Goal: Task Accomplishment & Management: Manage account settings

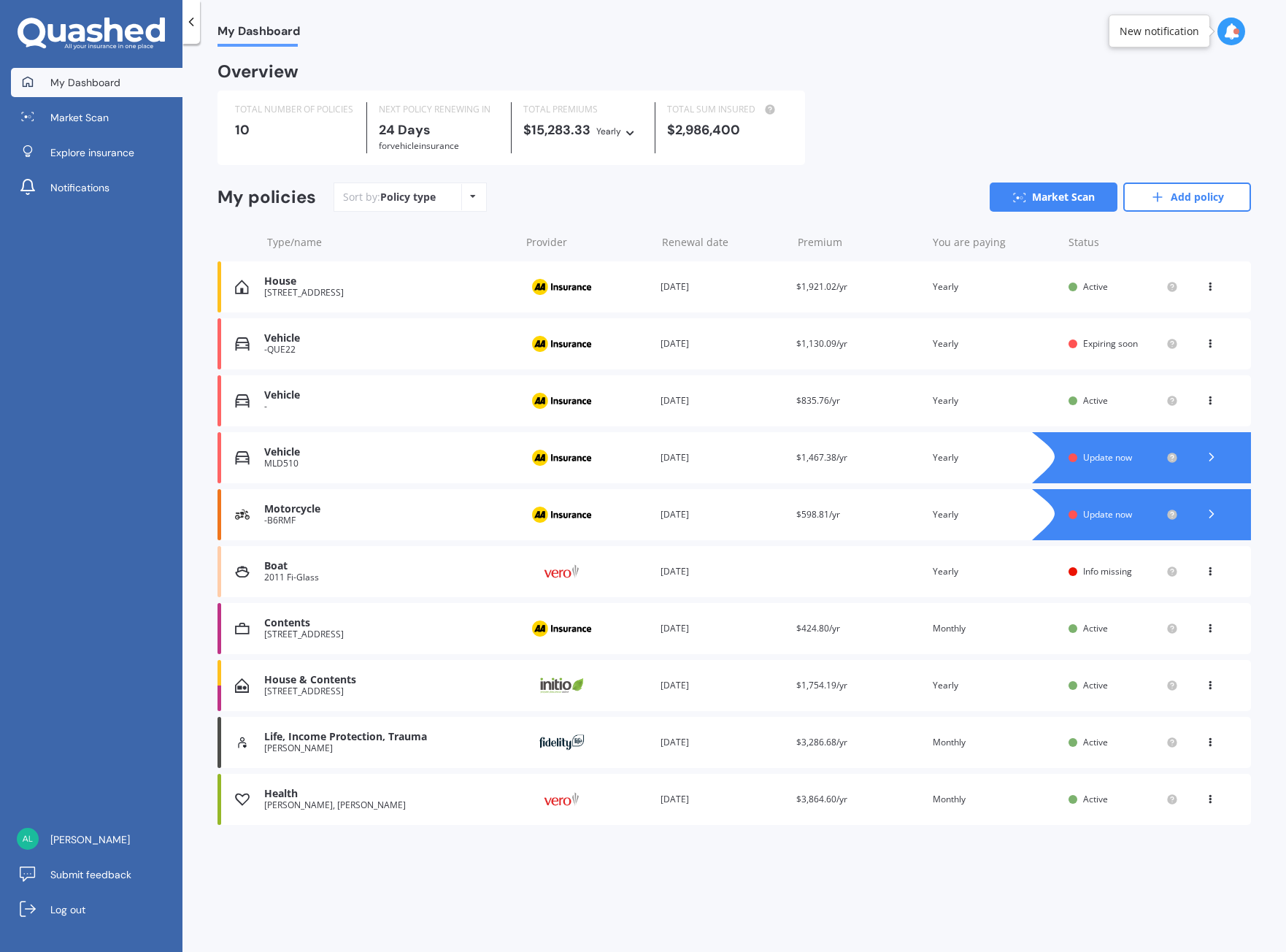
click at [314, 463] on div "MLD510" at bounding box center [388, 463] width 249 height 10
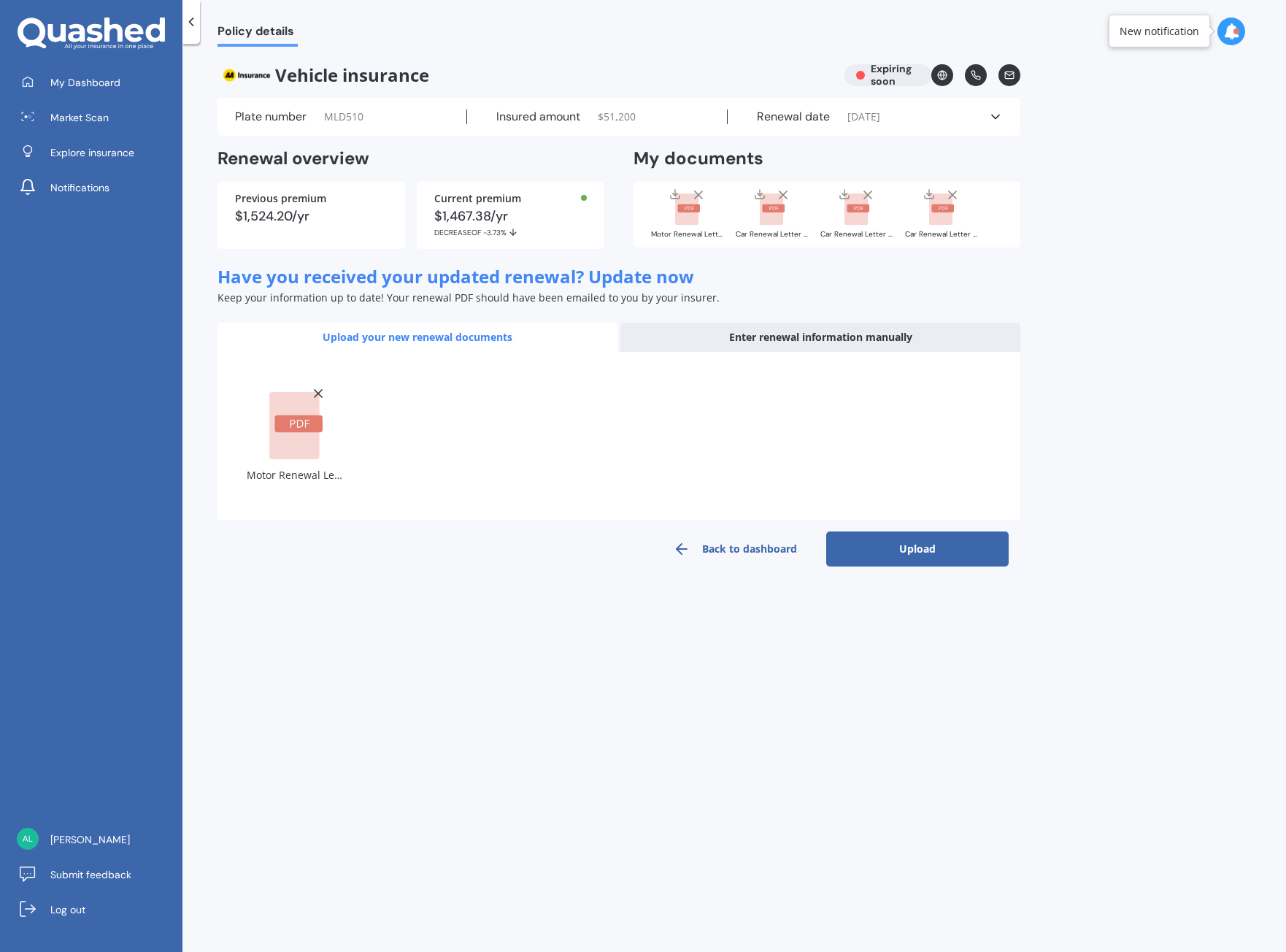
click at [915, 553] on button "Upload" at bounding box center [918, 548] width 182 height 35
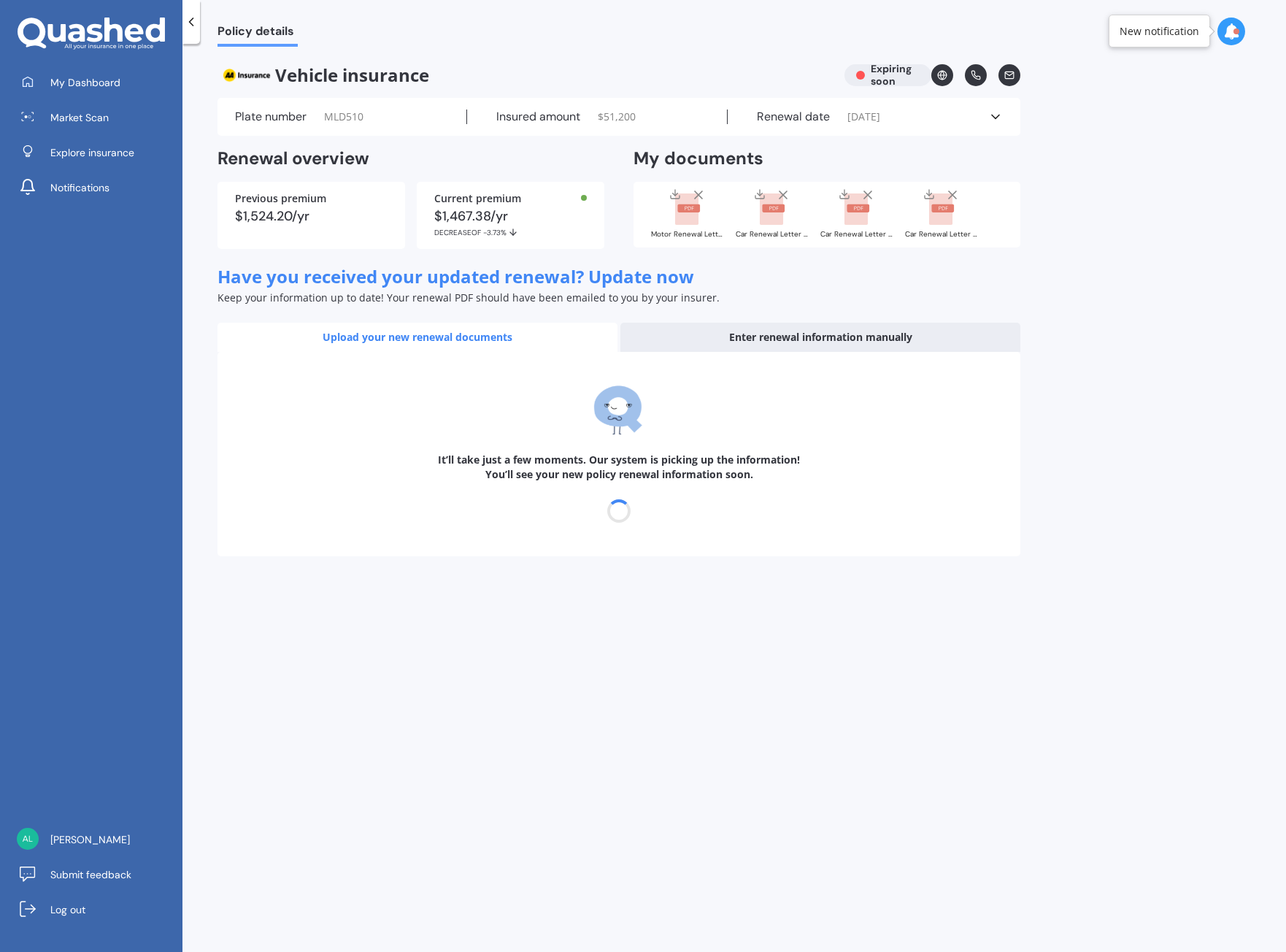
select select "20"
select select "09"
select select "2026"
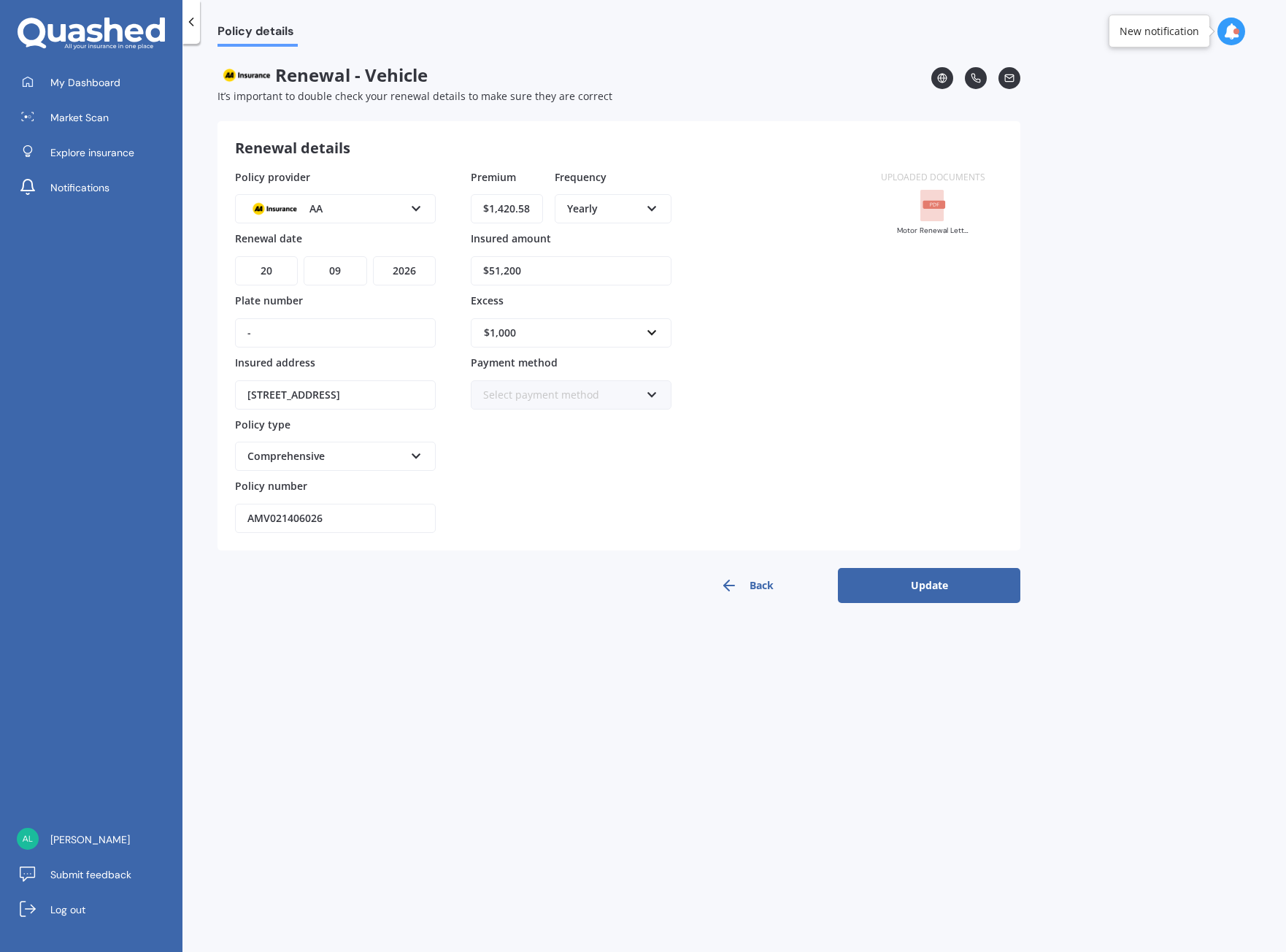
click at [270, 328] on input "-" at bounding box center [335, 333] width 201 height 29
type input "-MLD51"
click at [937, 580] on button "Update" at bounding box center [929, 585] width 182 height 35
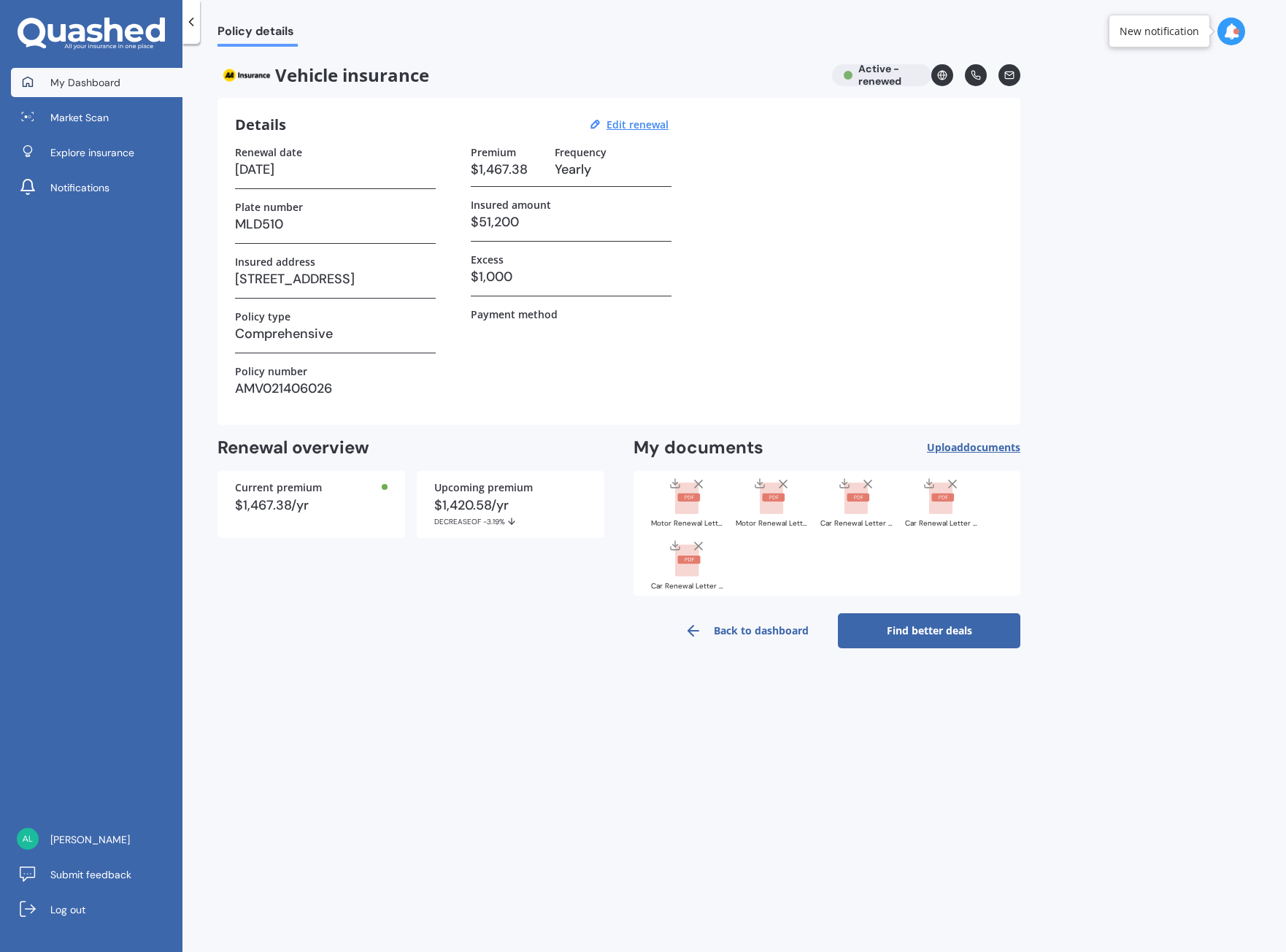
click at [123, 82] on link "My Dashboard" at bounding box center [97, 82] width 172 height 29
